Goal: Information Seeking & Learning: Learn about a topic

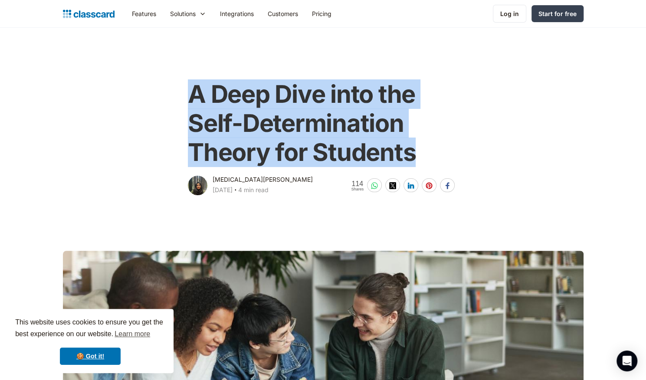
drag, startPoint x: 189, startPoint y: 92, endPoint x: 422, endPoint y: 160, distance: 242.1
click at [422, 160] on h1 "A Deep Dive into the Self-Determination Theory for Students" at bounding box center [323, 124] width 270 height 88
copy h1 "A Deep Dive into the Self-Determination Theory for Students"
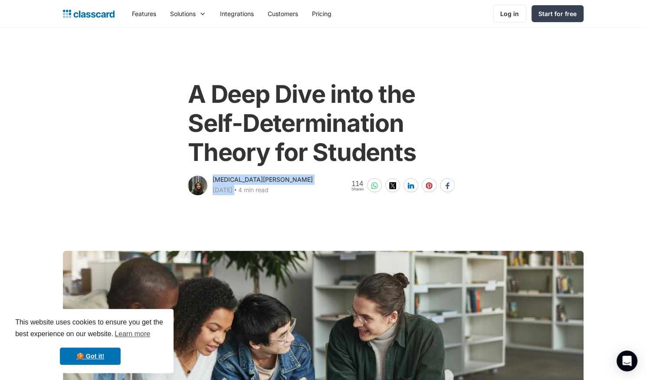
drag, startPoint x: 214, startPoint y: 178, endPoint x: 271, endPoint y: 193, distance: 59.8
click at [271, 193] on div "[MEDICAL_DATA][PERSON_NAME] [DATE] ‧ 4 min read" at bounding box center [262, 185] width 100 height 23
copy div "[MEDICAL_DATA][PERSON_NAME] [DATE]"
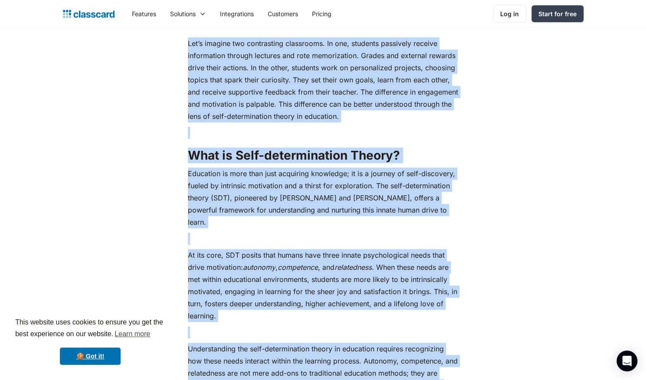
scroll to position [511, 0]
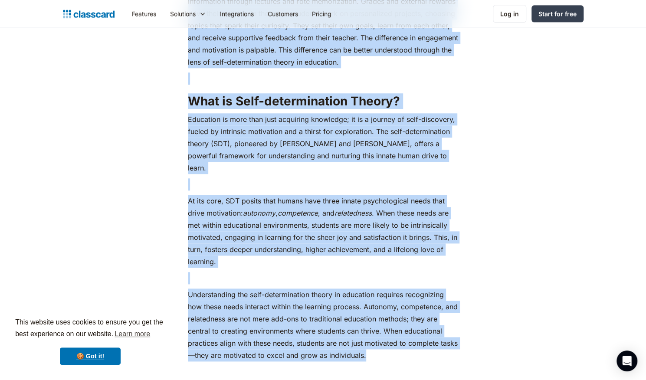
drag, startPoint x: 186, startPoint y: 196, endPoint x: 473, endPoint y: 342, distance: 321.4
copy div "Lor’i dolorsi ame consectetur adipiscing. El sed, doeiusmo temporinc utlabor et…"
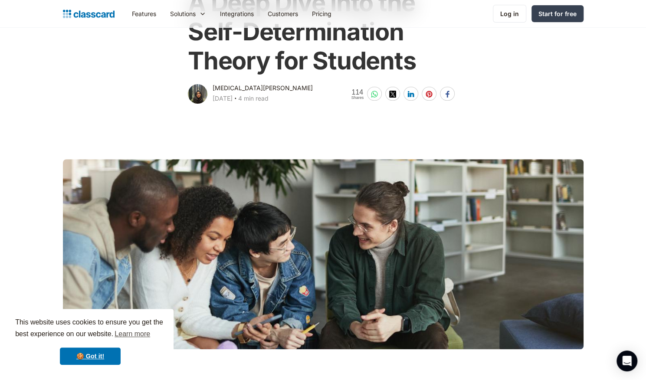
scroll to position [92, 0]
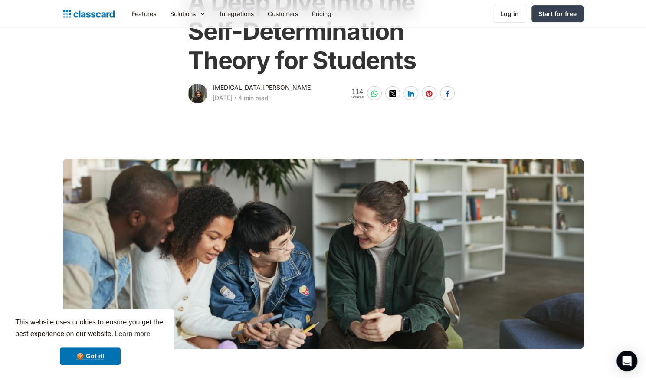
click at [181, 167] on div at bounding box center [323, 254] width 520 height 190
drag, startPoint x: 181, startPoint y: 167, endPoint x: 432, endPoint y: 258, distance: 266.8
click at [432, 258] on div at bounding box center [323, 254] width 520 height 190
drag, startPoint x: 432, startPoint y: 258, endPoint x: 380, endPoint y: 182, distance: 92.1
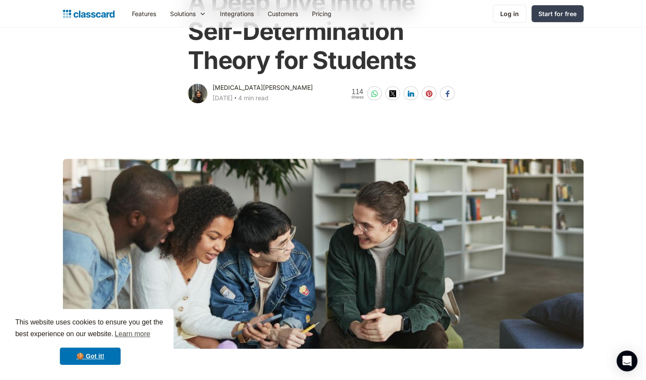
click at [380, 182] on div at bounding box center [323, 254] width 520 height 190
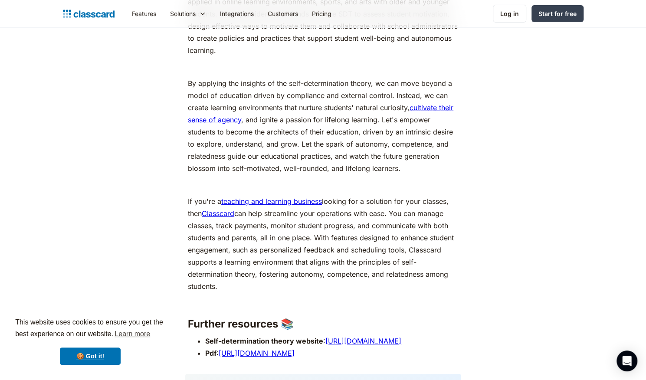
scroll to position [3573, 0]
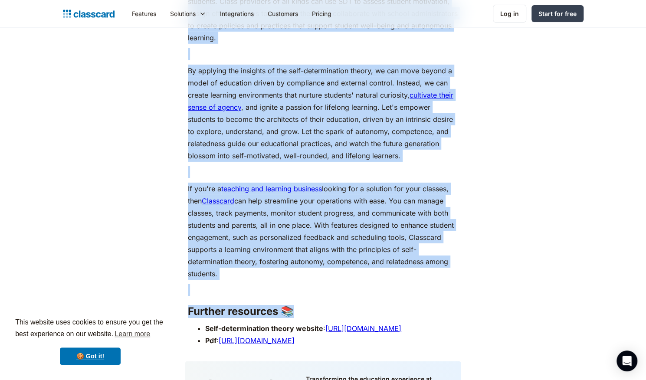
drag, startPoint x: 186, startPoint y: 154, endPoint x: 488, endPoint y: 285, distance: 329.6
copy div "Loremipsu do. Sitametco Adipiscing Elitseddoeius, temporinc utl etdolo magnaal …"
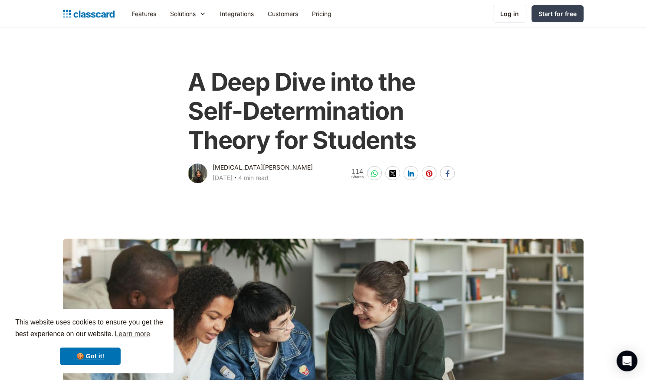
scroll to position [0, 0]
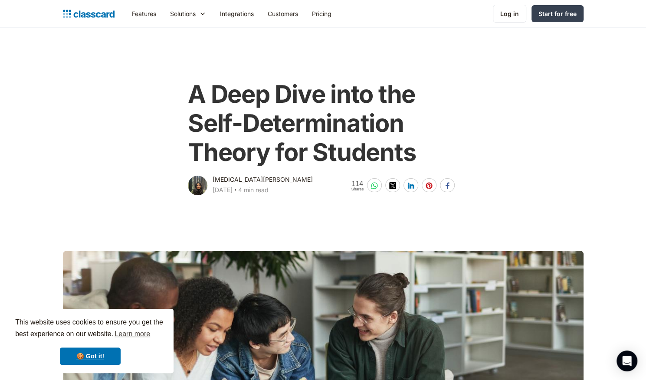
drag, startPoint x: 63, startPoint y: 237, endPoint x: 449, endPoint y: 311, distance: 392.5
click at [449, 311] on main at bounding box center [323, 324] width 646 height 254
drag, startPoint x: 304, startPoint y: 218, endPoint x: 519, endPoint y: 361, distance: 258.4
click at [519, 361] on main at bounding box center [323, 324] width 646 height 254
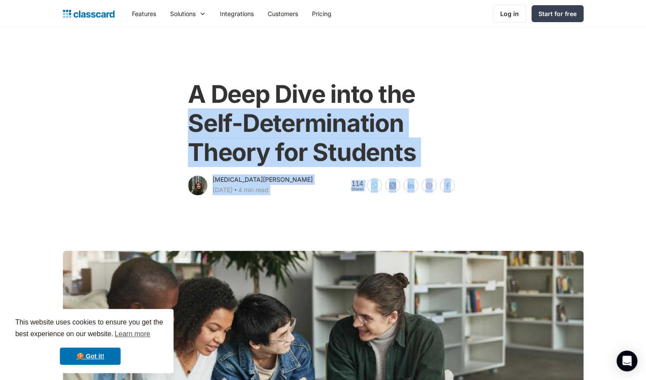
drag, startPoint x: 449, startPoint y: 145, endPoint x: 100, endPoint y: 118, distance: 350.6
click at [500, 175] on div "A Deep Dive into the Self-Determination Theory for Students [MEDICAL_DATA][PERS…" at bounding box center [323, 134] width 529 height 126
